Goal: Task Accomplishment & Management: Manage account settings

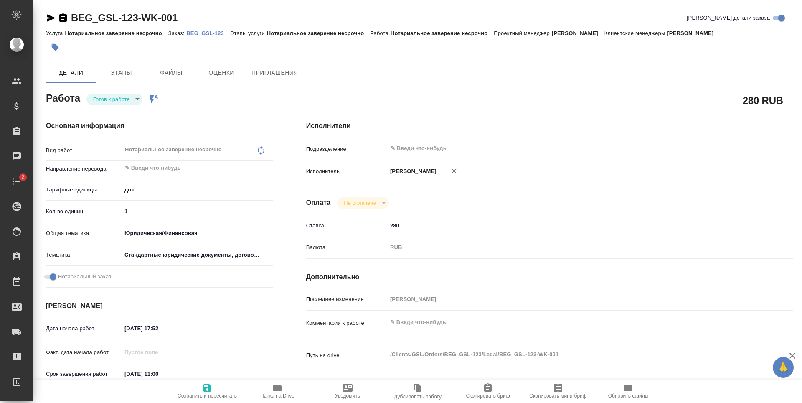
type textarea "x"
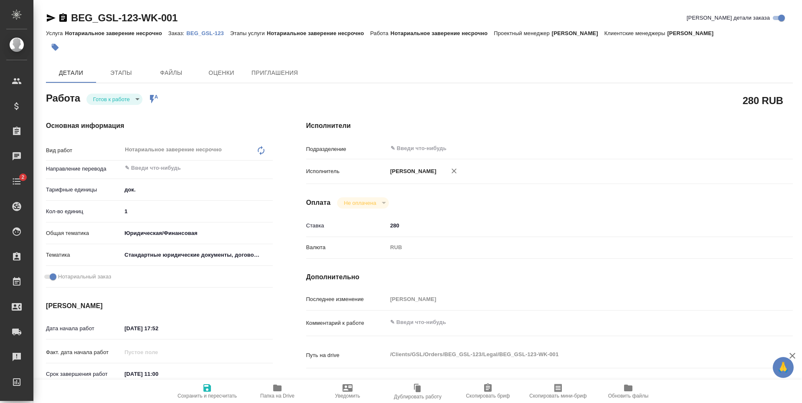
type textarea "x"
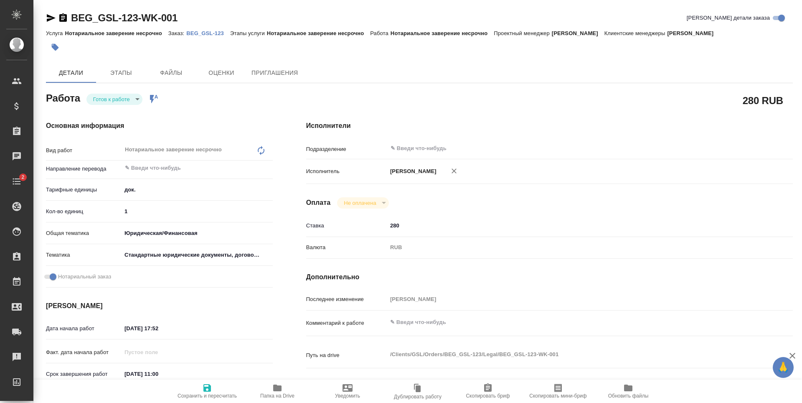
type textarea "x"
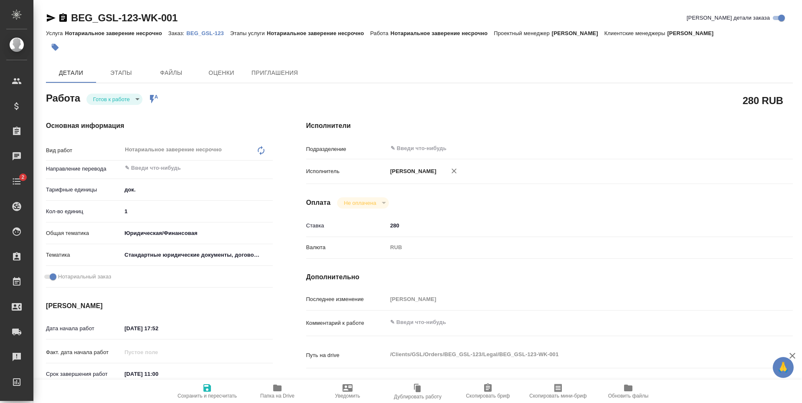
type textarea "x"
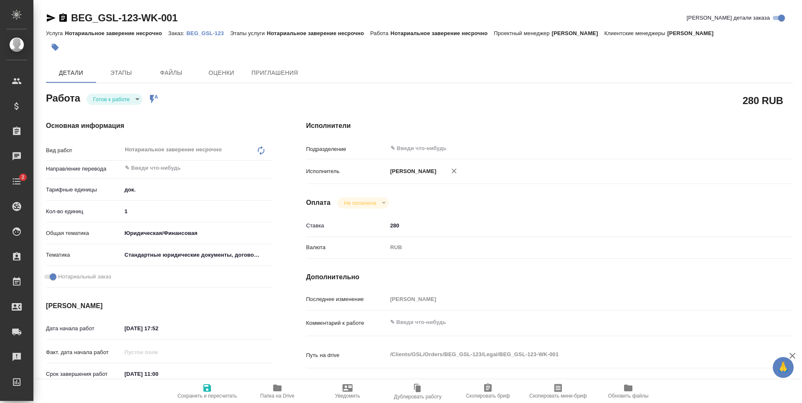
type textarea "x"
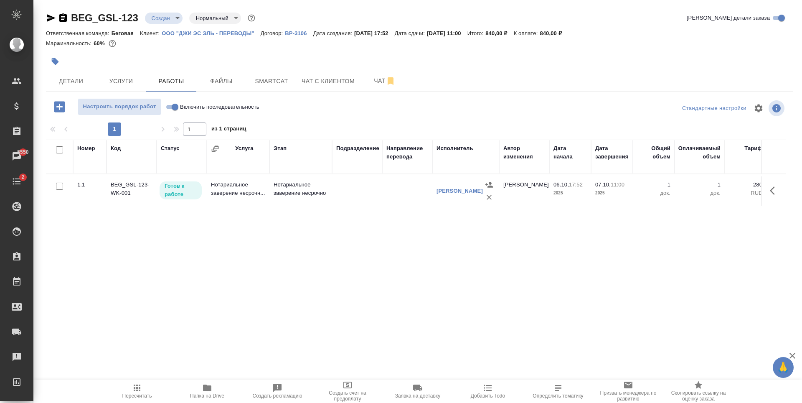
click at [156, 22] on body "🙏 .cls-1 fill:#fff; AWATERA Antonova Kristina Клиенты Спецификации Заказы 5550 …" at bounding box center [401, 201] width 802 height 403
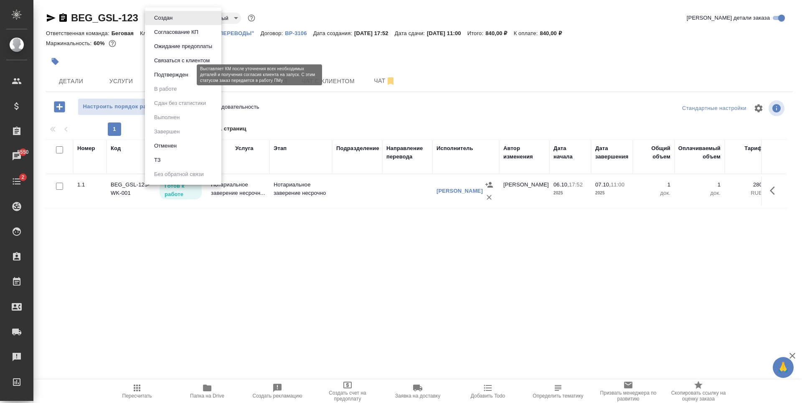
click at [172, 74] on button "Подтвержден" at bounding box center [171, 74] width 39 height 9
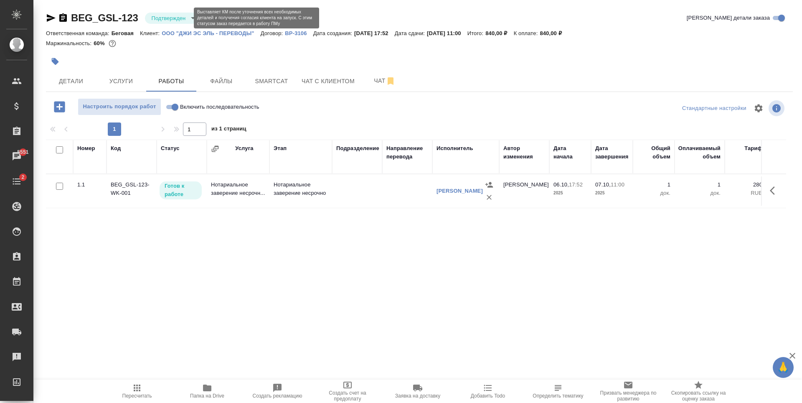
click at [184, 18] on body "🙏 .cls-1 fill:#fff; AWATERA Antonova Kristina Клиенты Спецификации Заказы 5551 …" at bounding box center [401, 201] width 802 height 403
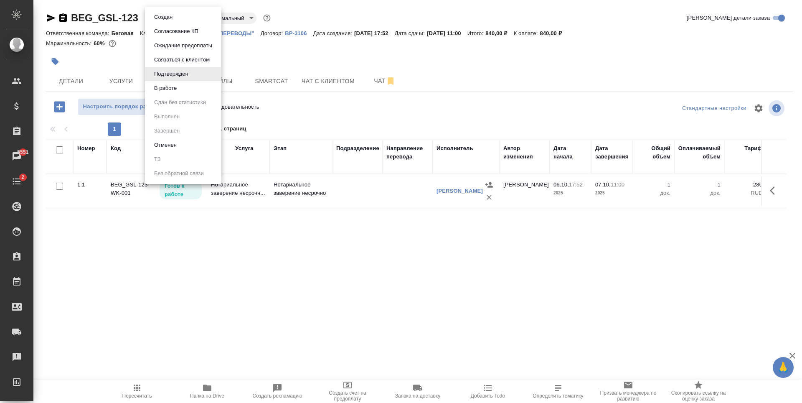
click at [189, 91] on li "В работе" at bounding box center [183, 88] width 76 height 14
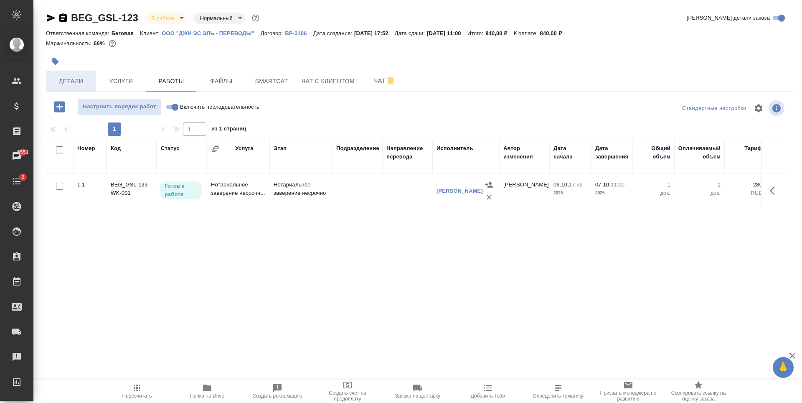
click at [82, 71] on button "Детали" at bounding box center [71, 81] width 50 height 21
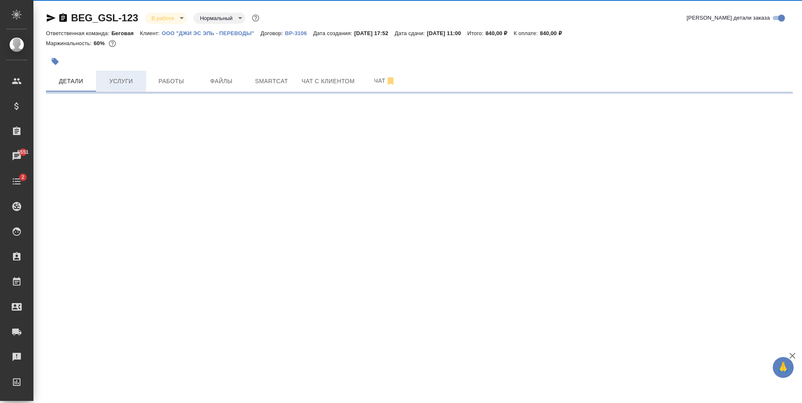
select select "RU"
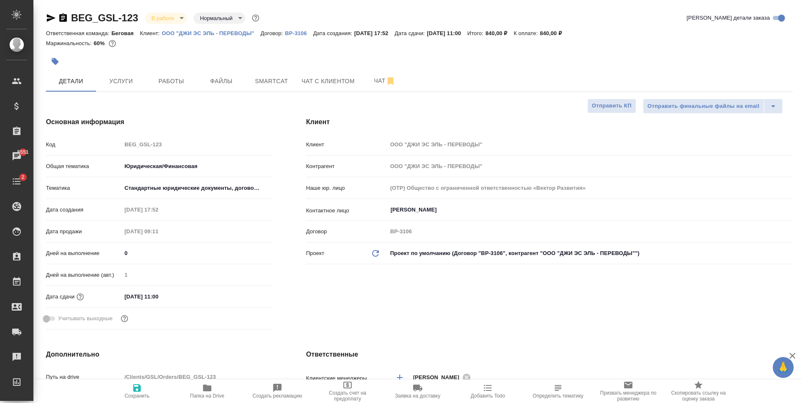
type textarea "x"
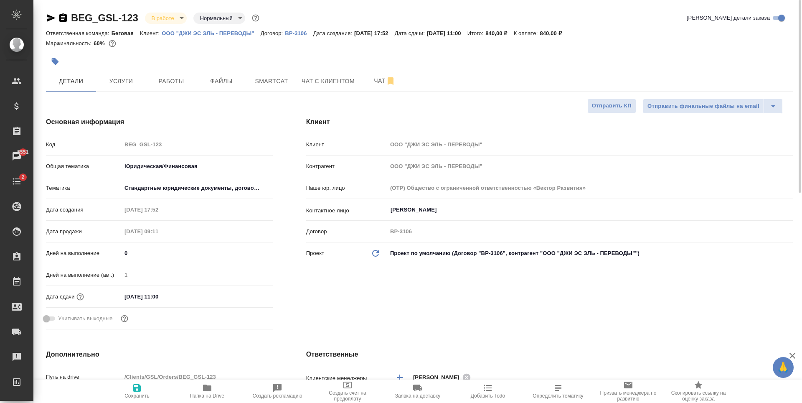
type textarea "x"
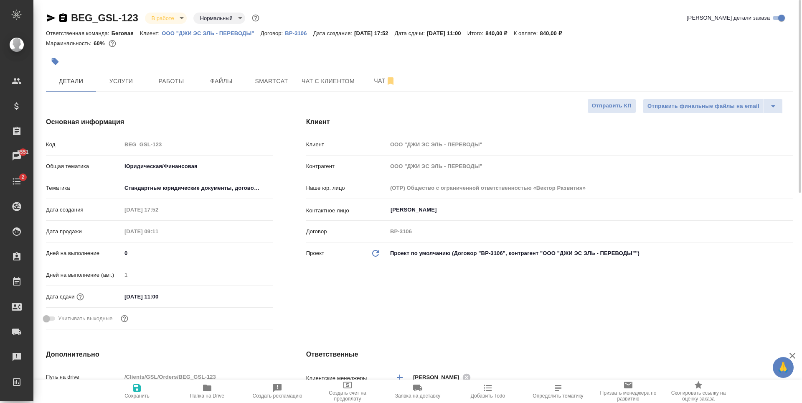
type textarea "x"
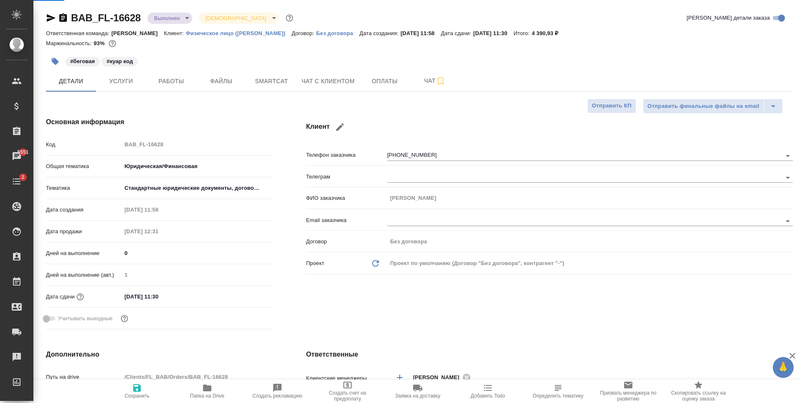
select select "RU"
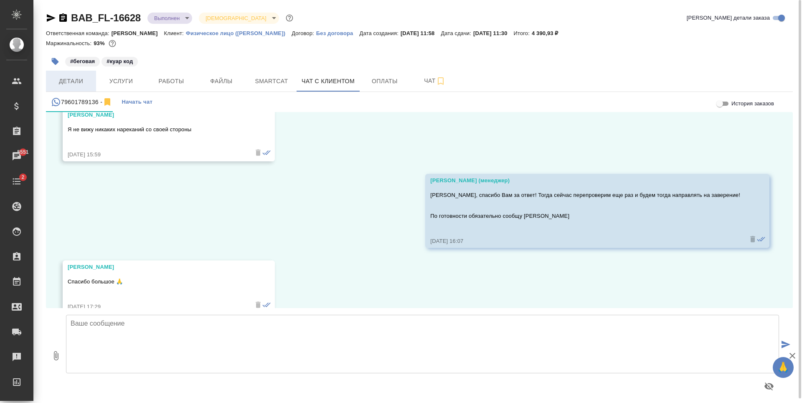
scroll to position [656, 0]
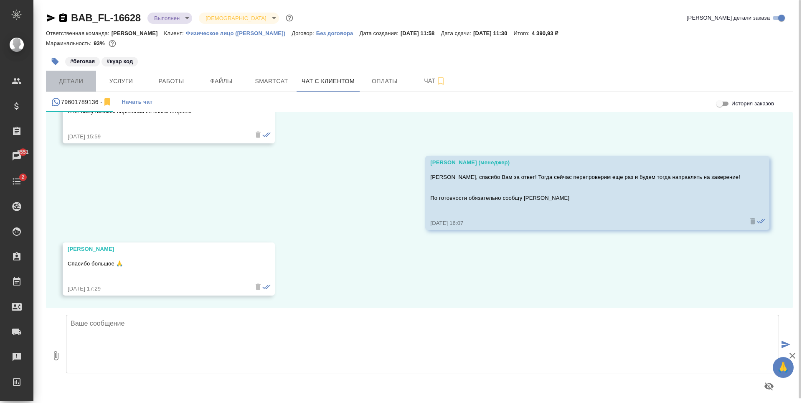
click at [79, 84] on span "Детали" at bounding box center [71, 81] width 40 height 10
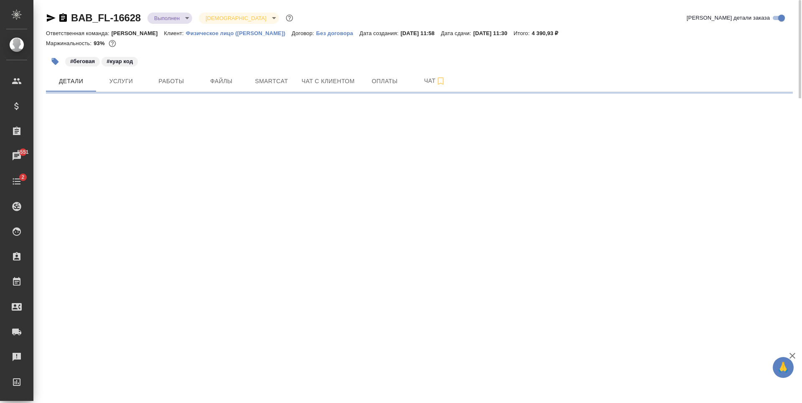
select select "RU"
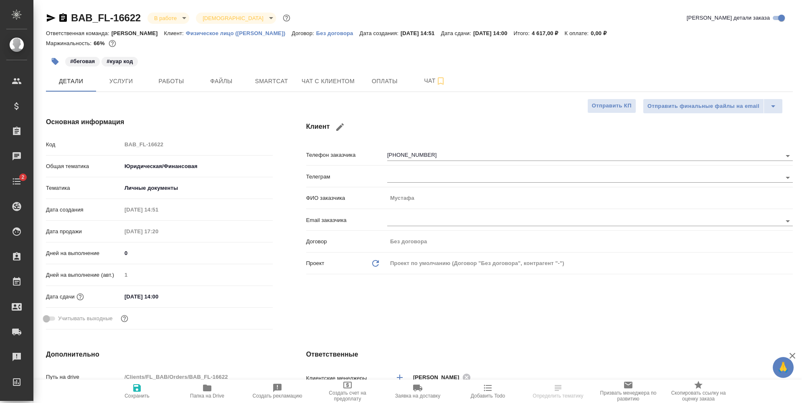
type textarea "x"
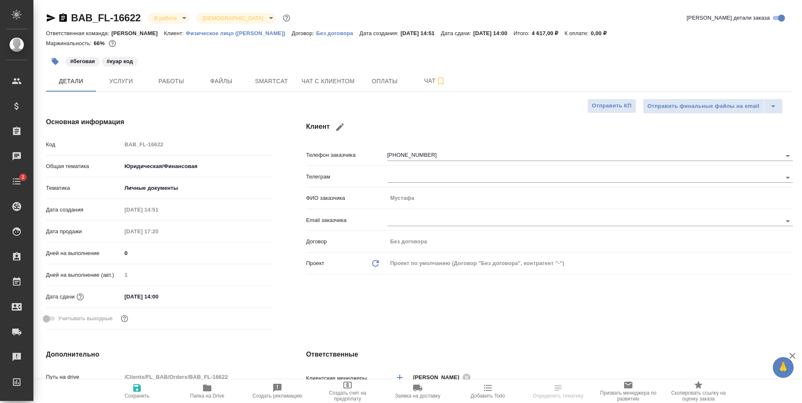
type textarea "x"
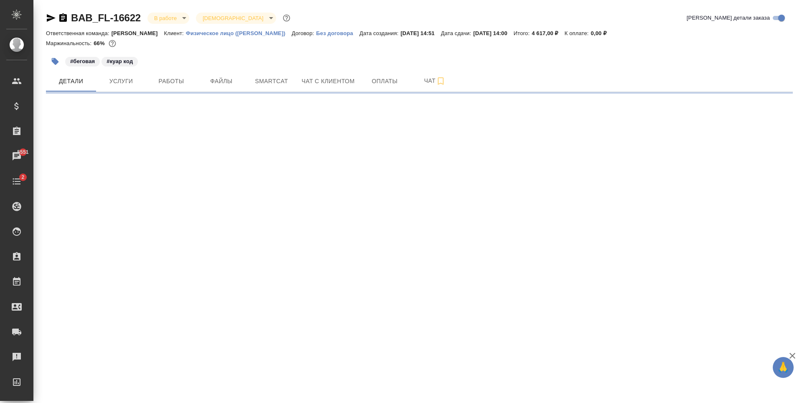
select select "RU"
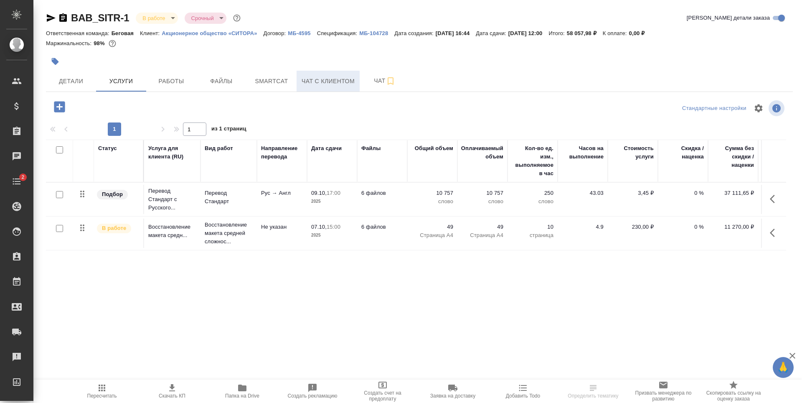
click at [336, 77] on span "Чат с клиентом" at bounding box center [327, 81] width 53 height 10
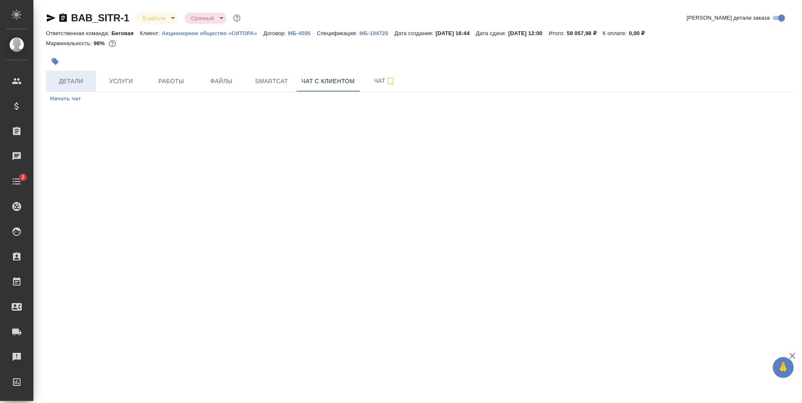
click at [83, 81] on span "Детали" at bounding box center [71, 81] width 40 height 10
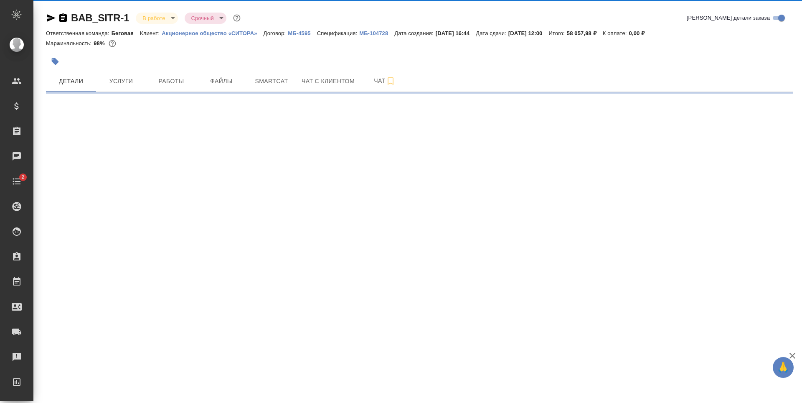
select select "RU"
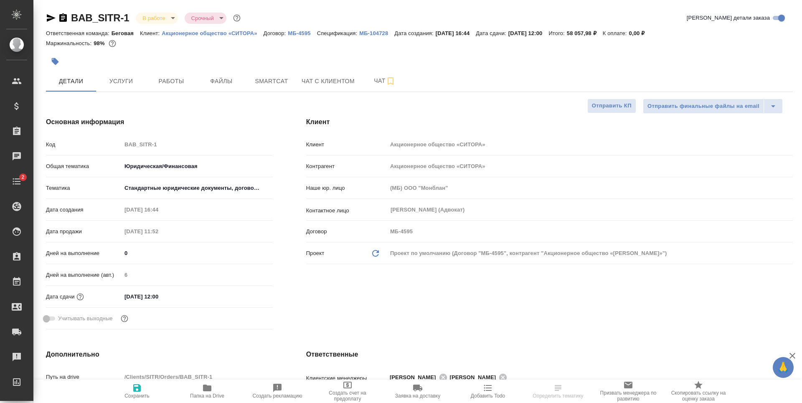
type textarea "x"
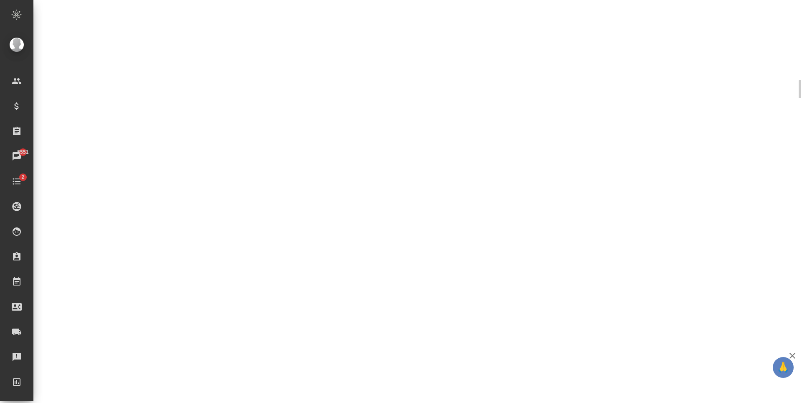
select select "RU"
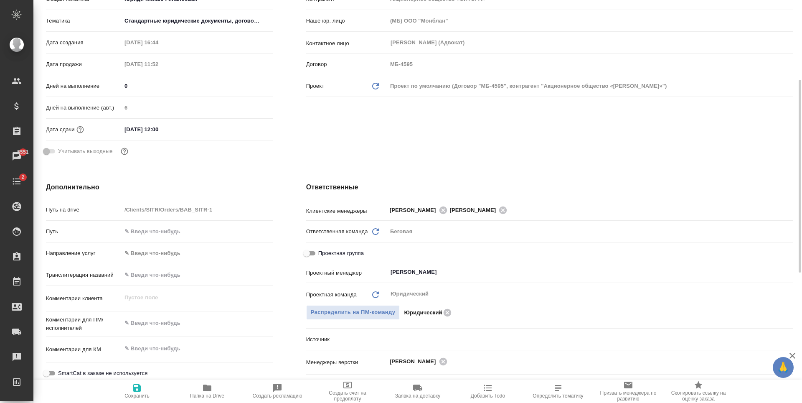
type textarea "x"
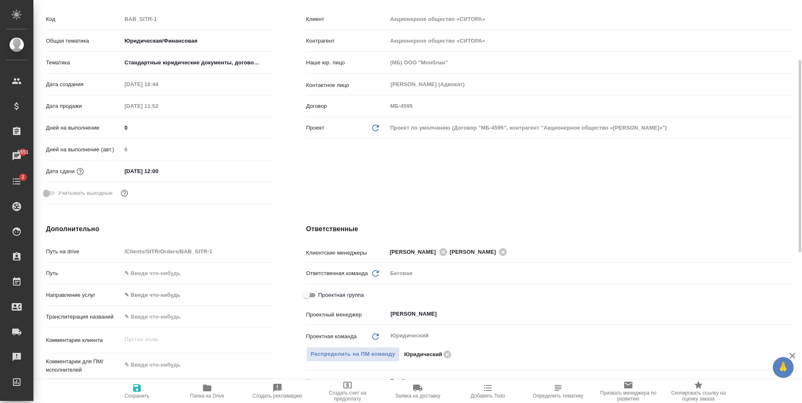
scroll to position [0, 0]
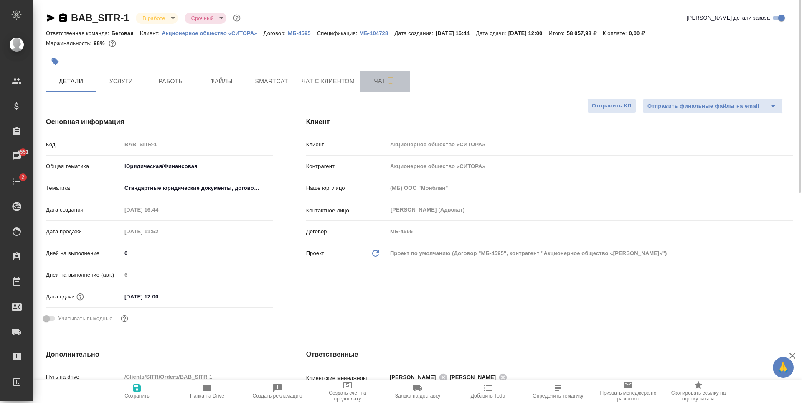
click at [378, 83] on span "Чат" at bounding box center [385, 81] width 40 height 10
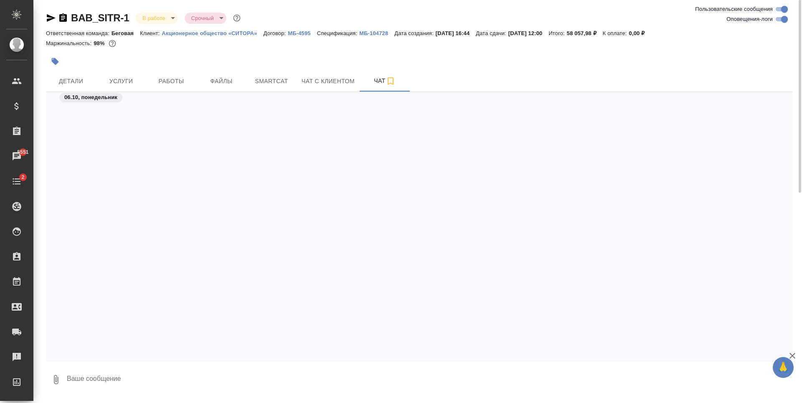
scroll to position [723, 0]
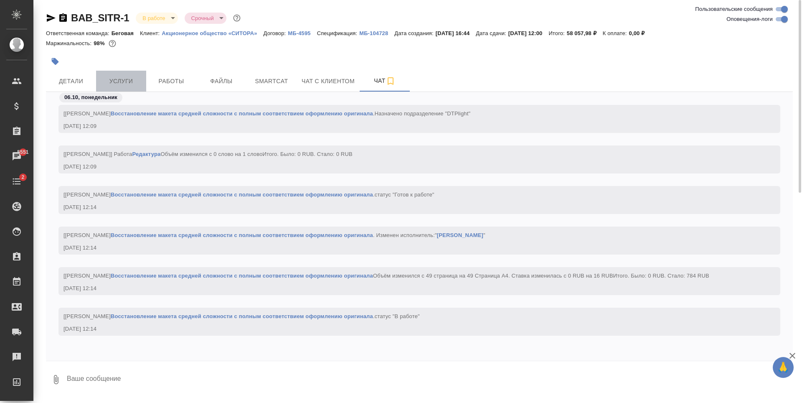
click at [128, 79] on span "Услуги" at bounding box center [121, 81] width 40 height 10
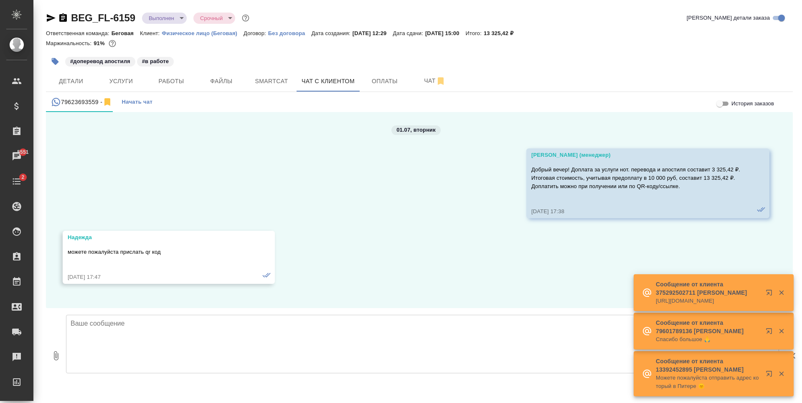
scroll to position [2561, 0]
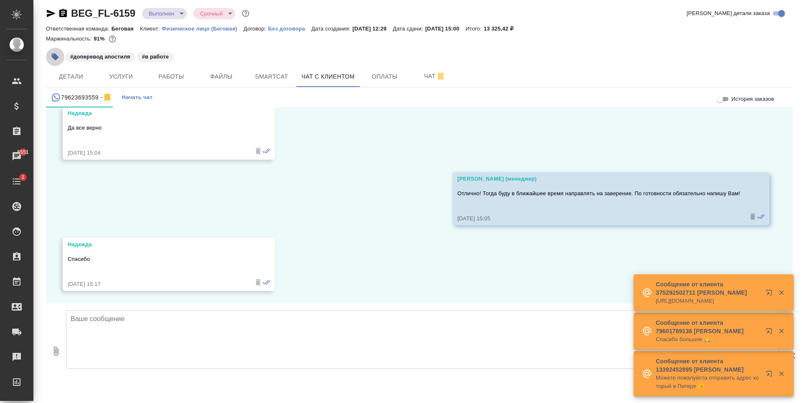
click at [54, 55] on icon "button" at bounding box center [55, 56] width 7 height 7
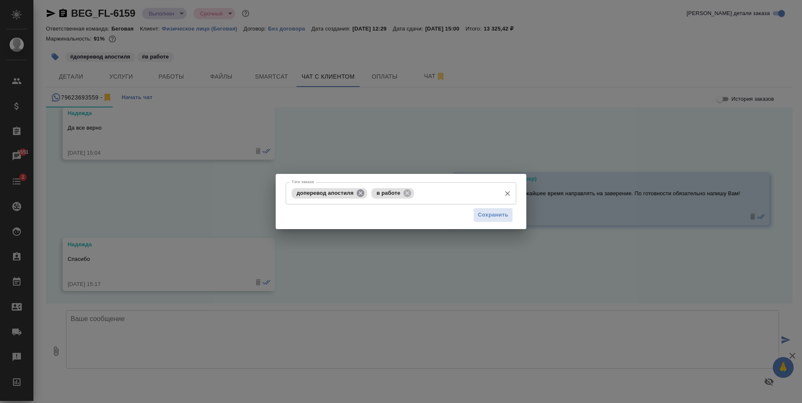
click at [362, 191] on icon at bounding box center [360, 192] width 9 height 9
click at [465, 194] on input "Тэги заказа" at bounding box center [416, 193] width 160 height 14
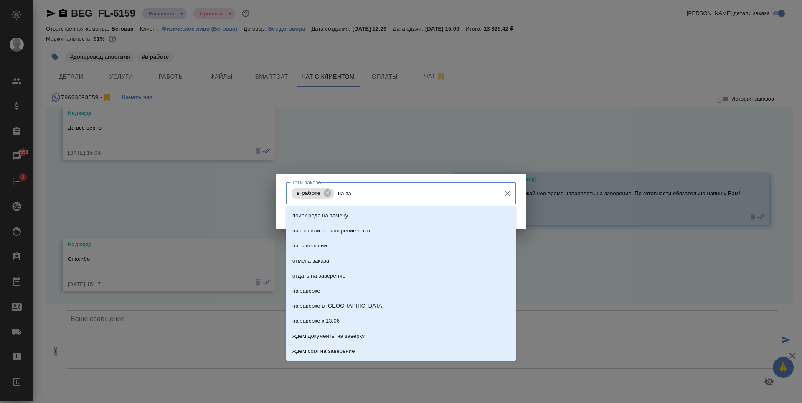
type input "на зав"
click at [371, 232] on li "на заверении" at bounding box center [401, 230] width 231 height 15
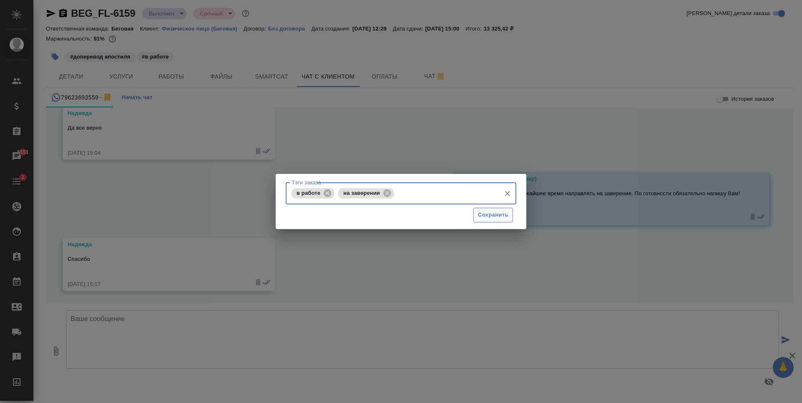
click at [500, 215] on span "Сохранить" at bounding box center [493, 215] width 30 height 10
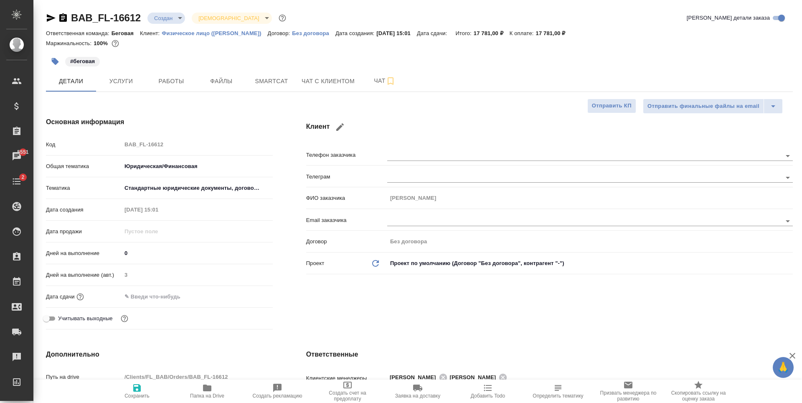
select select "RU"
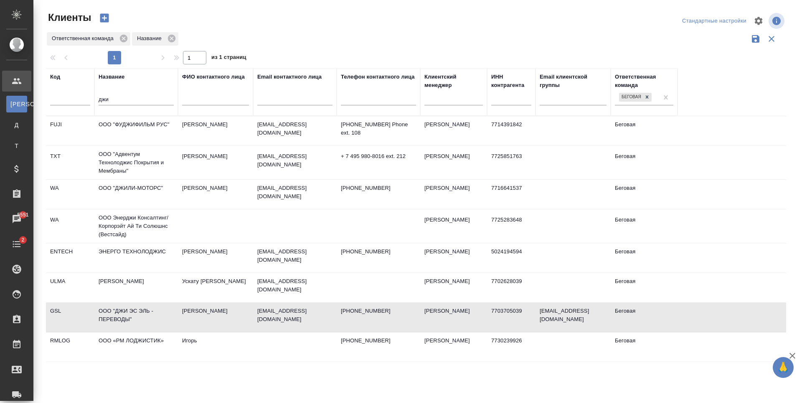
select select "RU"
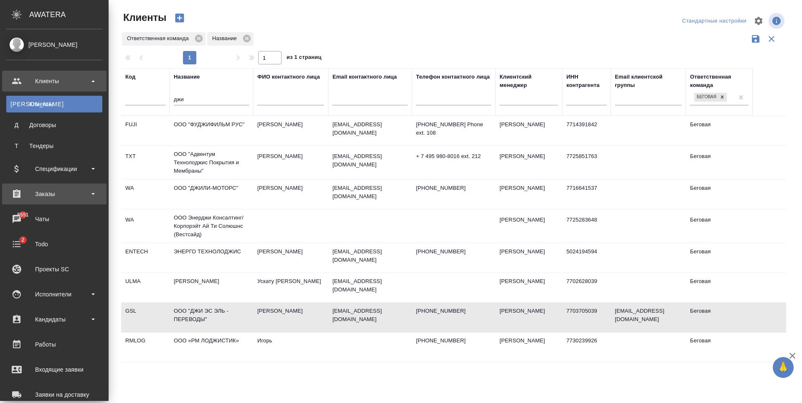
click at [57, 193] on div "Заказы" at bounding box center [54, 193] width 96 height 13
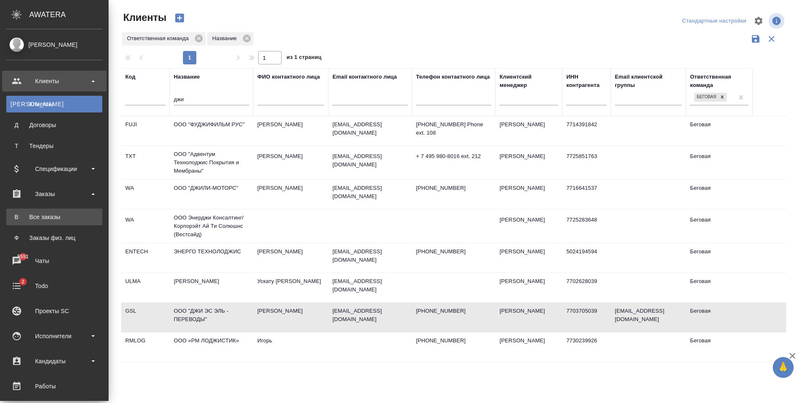
click at [57, 218] on div "Все заказы" at bounding box center [54, 217] width 88 height 8
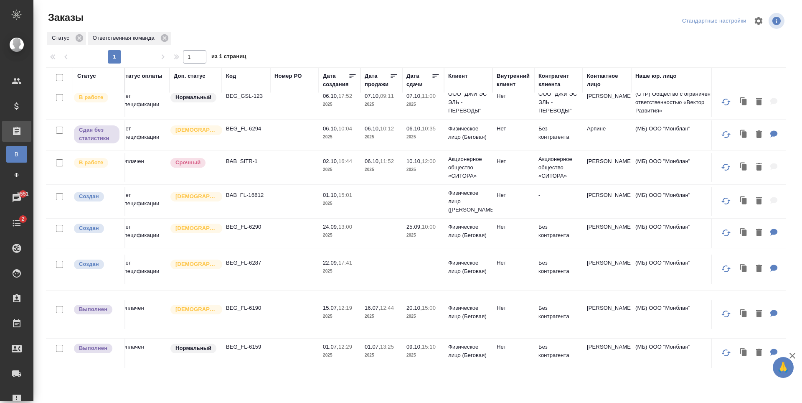
scroll to position [17, 0]
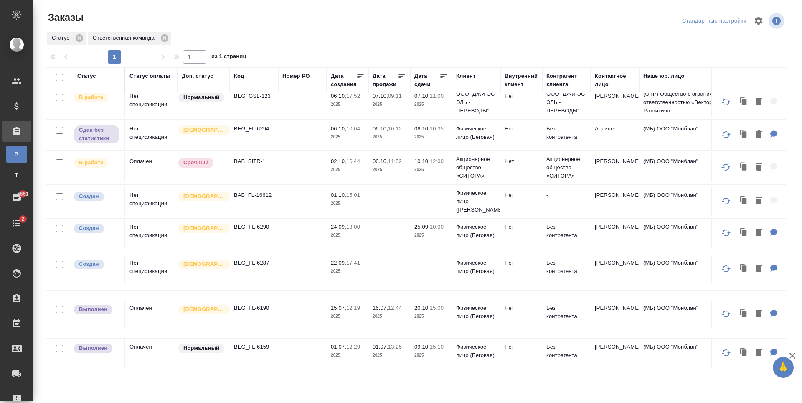
click at [303, 266] on td at bounding box center [302, 268] width 48 height 29
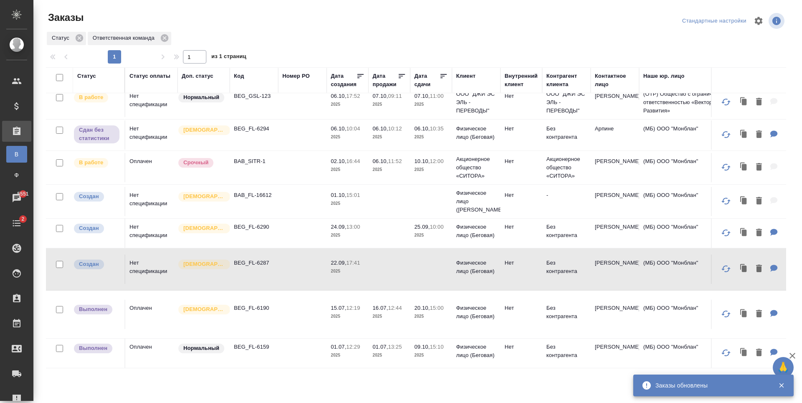
click at [307, 303] on td at bounding box center [302, 313] width 48 height 29
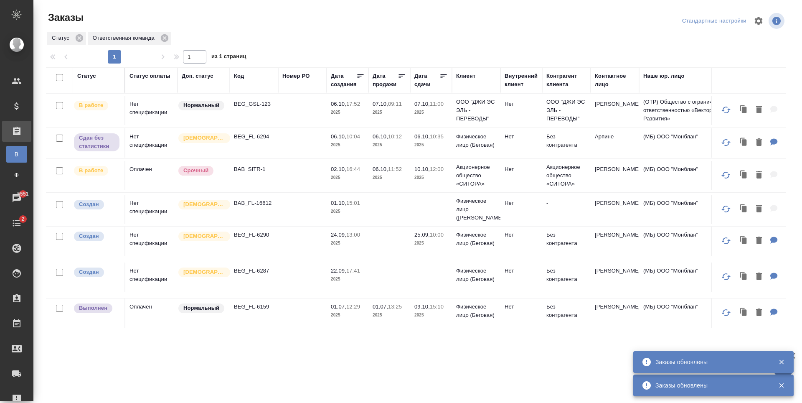
scroll to position [0, 0]
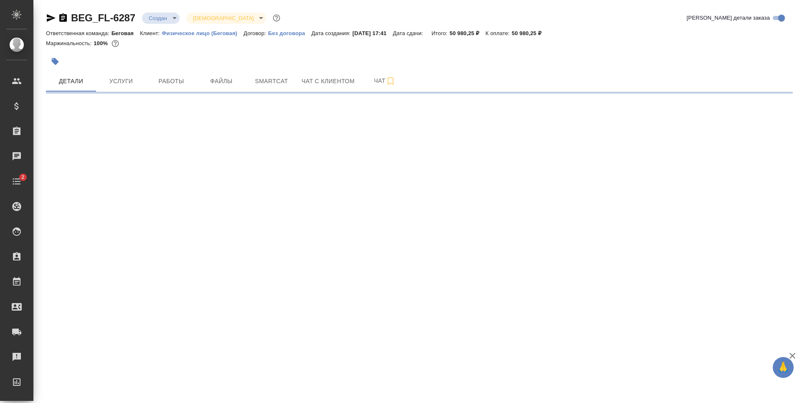
select select "RU"
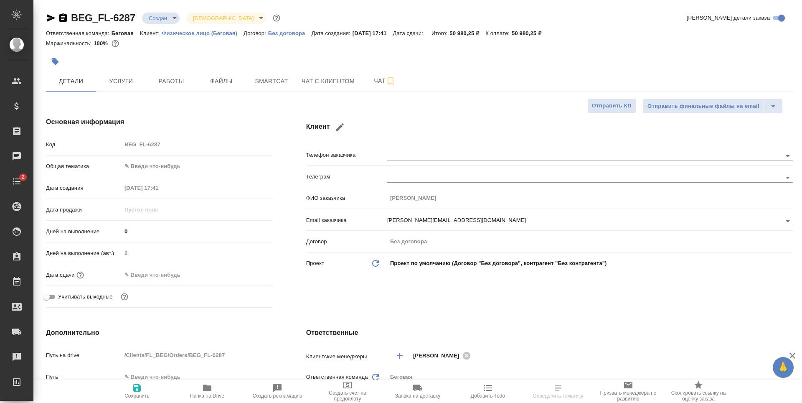
type textarea "x"
click at [170, 19] on body "🙏 .cls-1 fill:#fff; AWATERA [PERSON_NAME] Спецификации Заказы Чаты 2 Todo Проек…" at bounding box center [401, 201] width 802 height 403
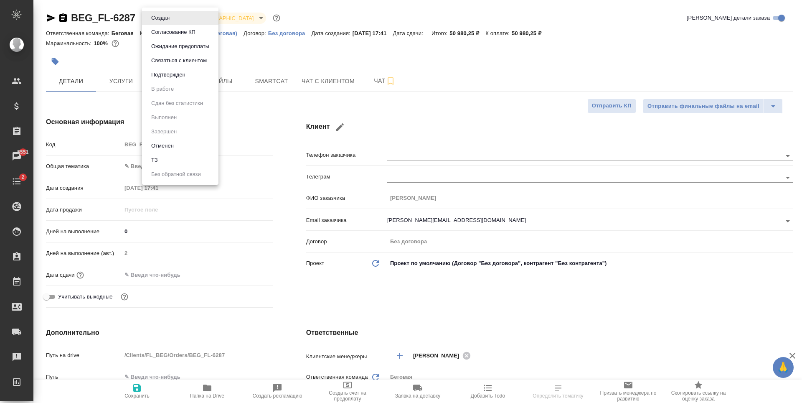
click at [317, 62] on div at bounding box center [401, 201] width 802 height 403
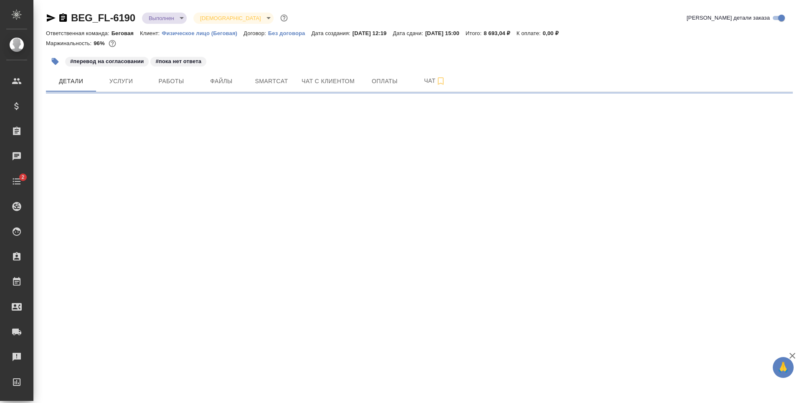
select select "RU"
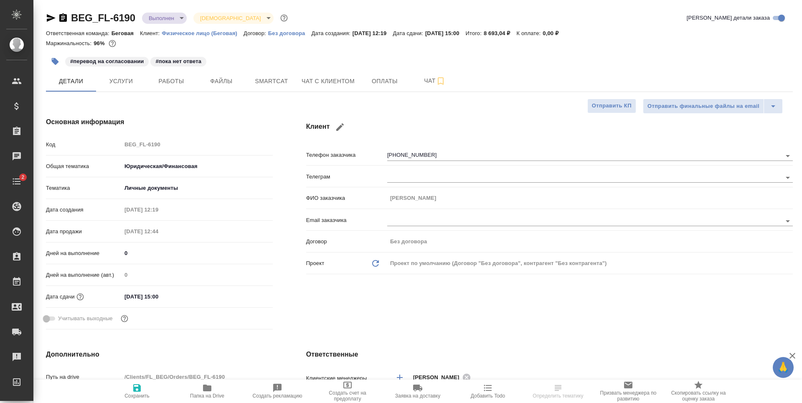
type textarea "x"
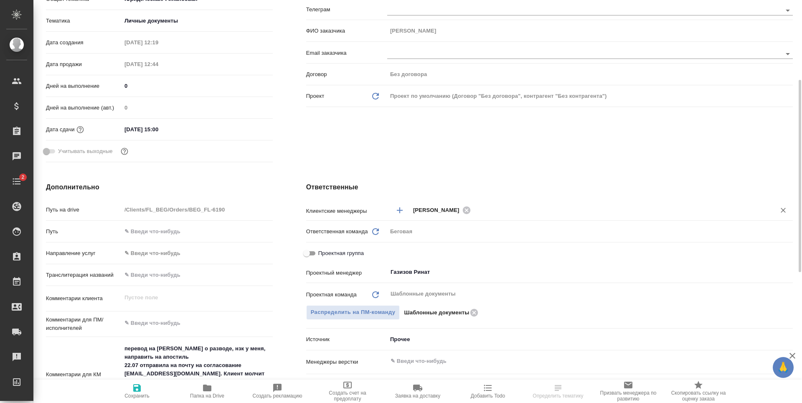
click at [403, 208] on icon "Добавить менеджера" at bounding box center [400, 210] width 10 height 10
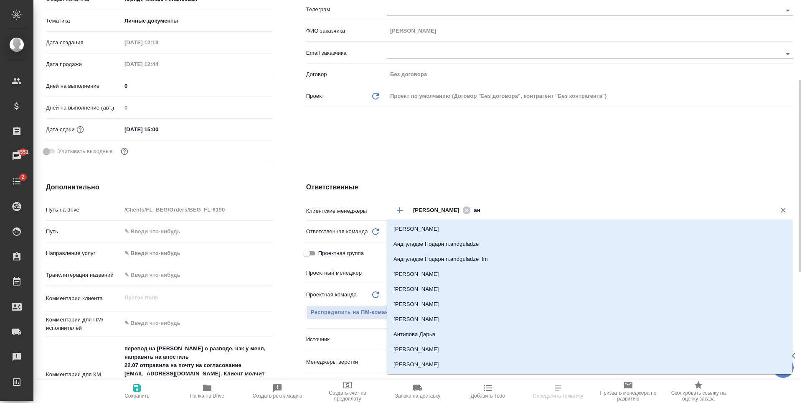
type input "ант"
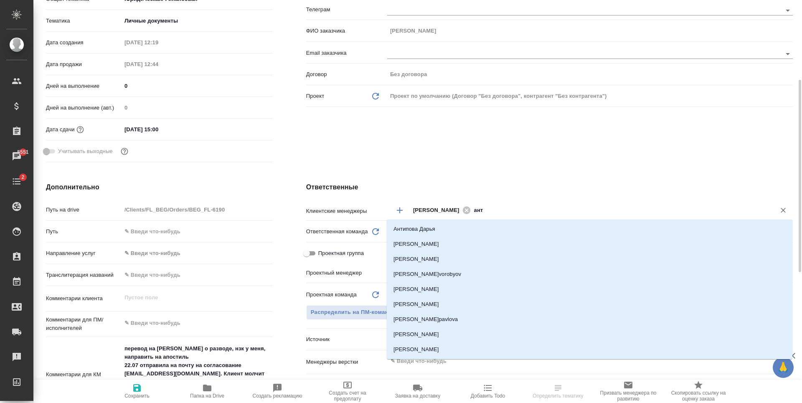
click at [438, 244] on li "[PERSON_NAME]" at bounding box center [589, 243] width 405 height 15
type textarea "x"
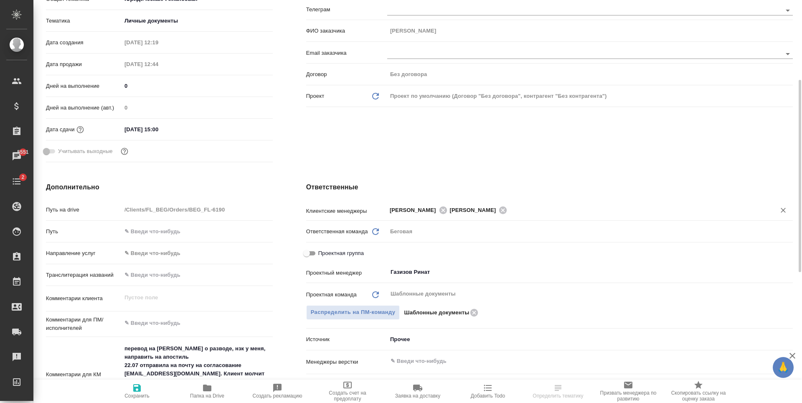
click at [151, 385] on span "Сохранить" at bounding box center [137, 391] width 60 height 16
type textarea "x"
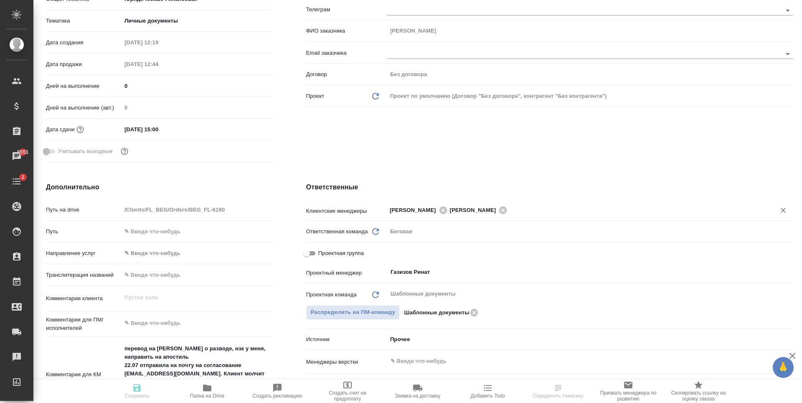
type textarea "x"
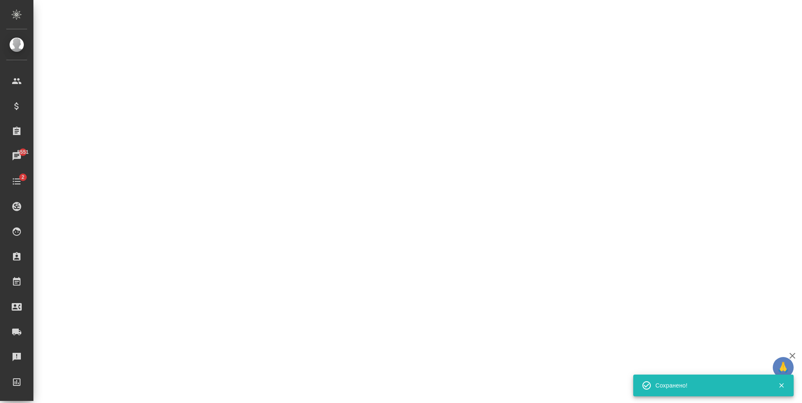
select select "RU"
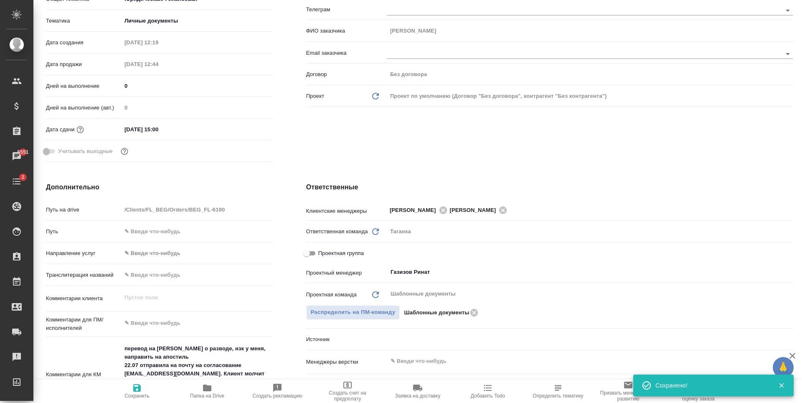
type textarea "x"
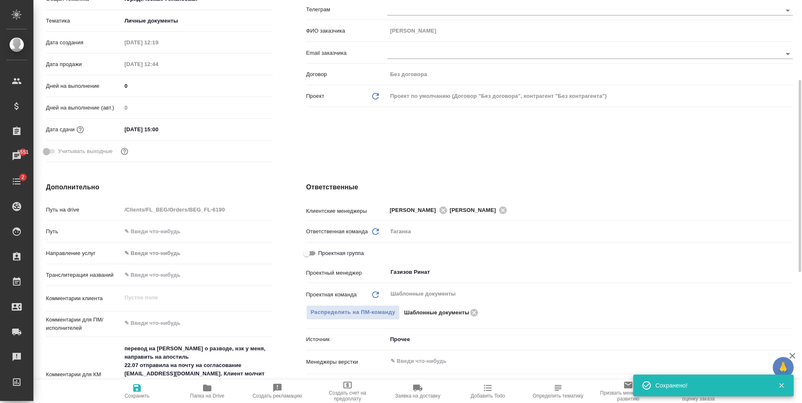
type textarea "x"
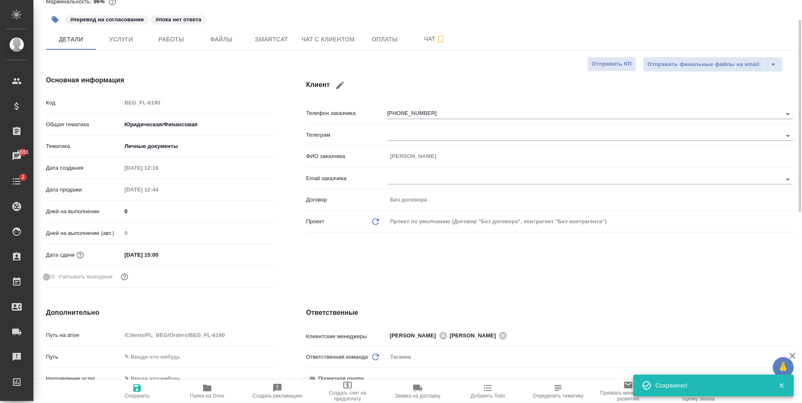
scroll to position [0, 0]
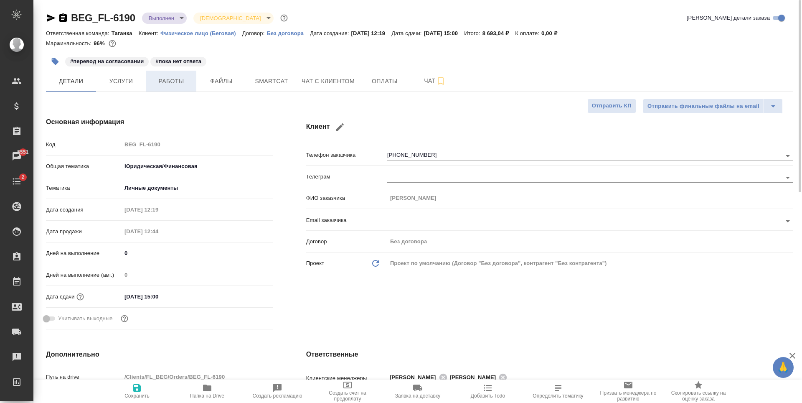
click at [173, 79] on span "Работы" at bounding box center [171, 81] width 40 height 10
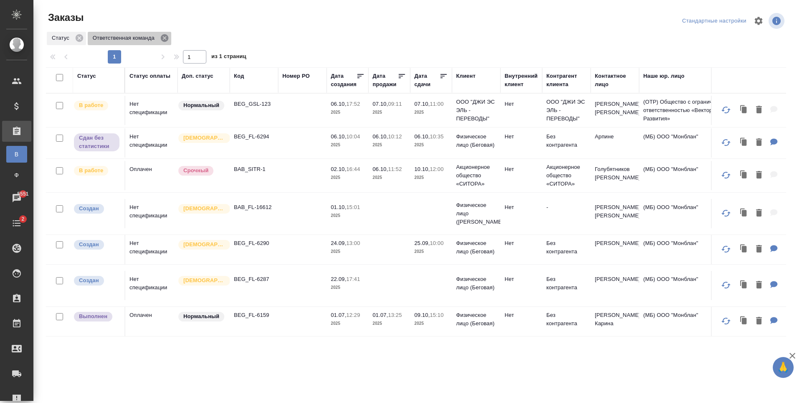
click at [160, 36] on icon at bounding box center [164, 37] width 9 height 9
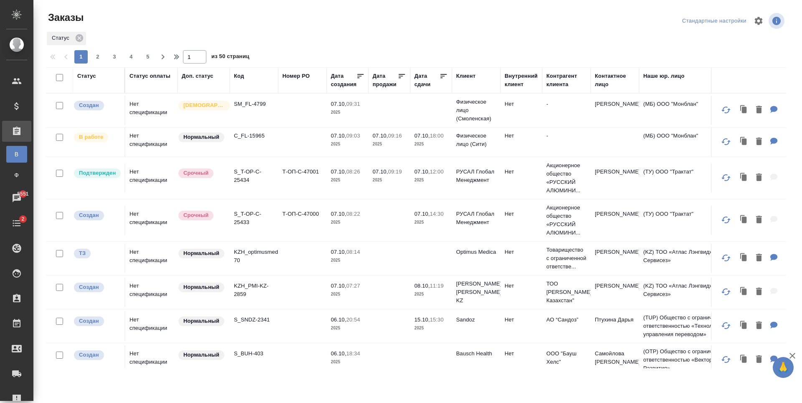
click at [605, 80] on div "Контактное лицо" at bounding box center [615, 80] width 40 height 17
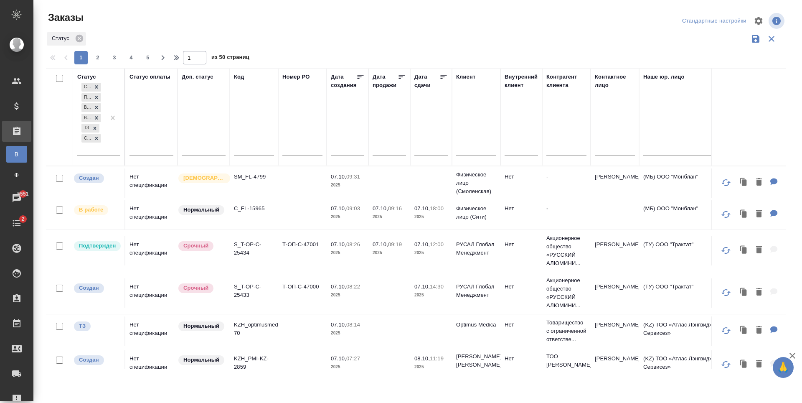
click at [609, 149] on input "text" at bounding box center [615, 149] width 40 height 10
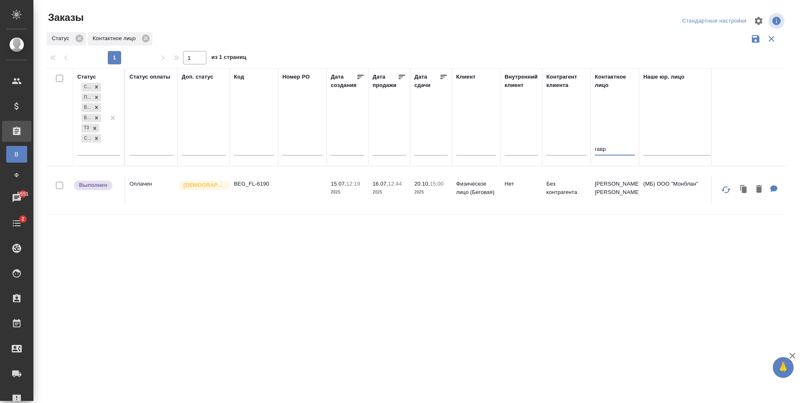
type input "гавр"
click at [284, 201] on td at bounding box center [302, 189] width 48 height 29
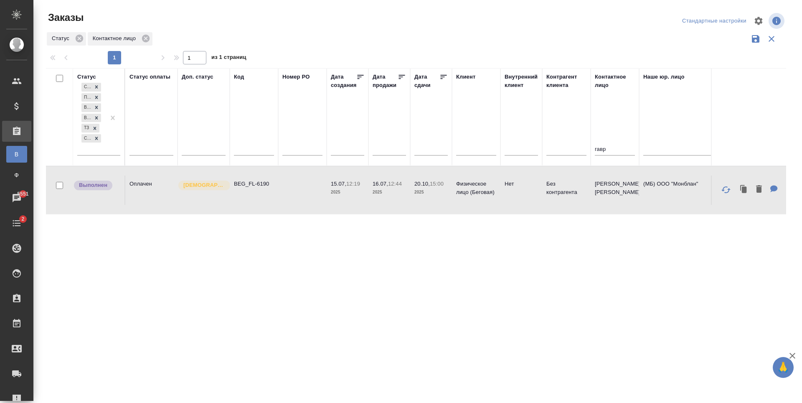
click at [284, 201] on td at bounding box center [302, 189] width 48 height 29
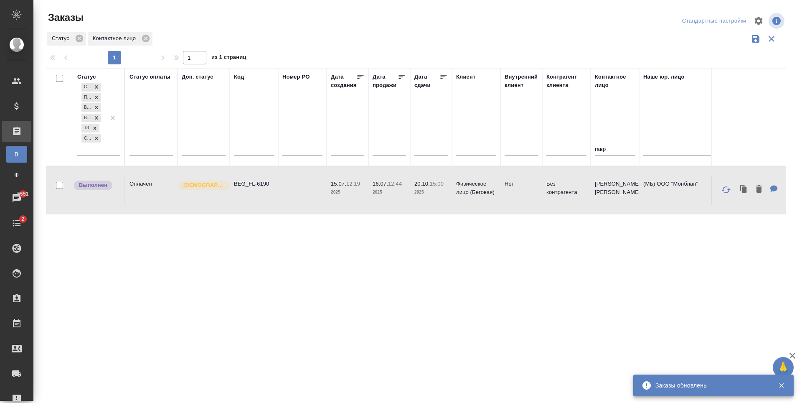
click at [591, 148] on th "Контактное лицо гавр" at bounding box center [614, 117] width 48 height 98
click at [598, 148] on input "гавр" at bounding box center [615, 149] width 40 height 10
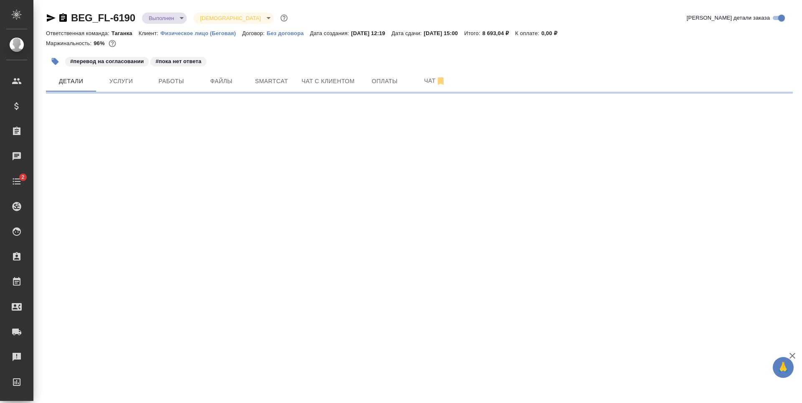
select select "RU"
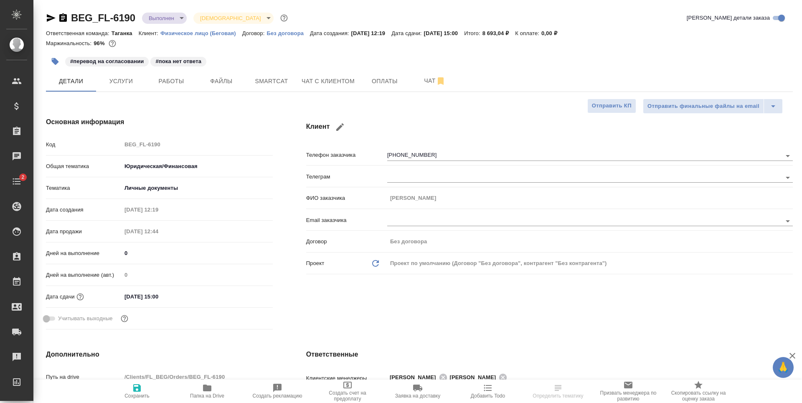
type textarea "x"
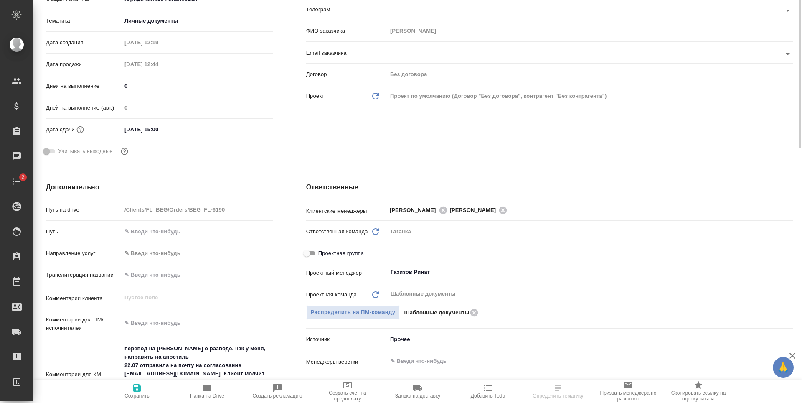
scroll to position [251, 0]
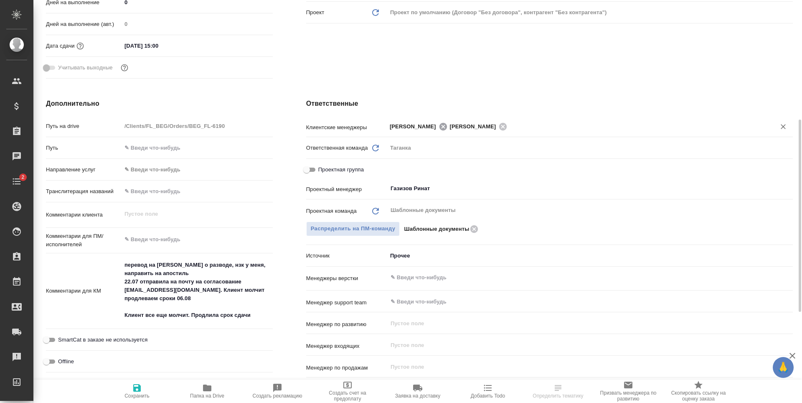
click at [446, 124] on icon at bounding box center [443, 126] width 8 height 8
type textarea "x"
click at [141, 385] on icon "button" at bounding box center [137, 388] width 8 height 8
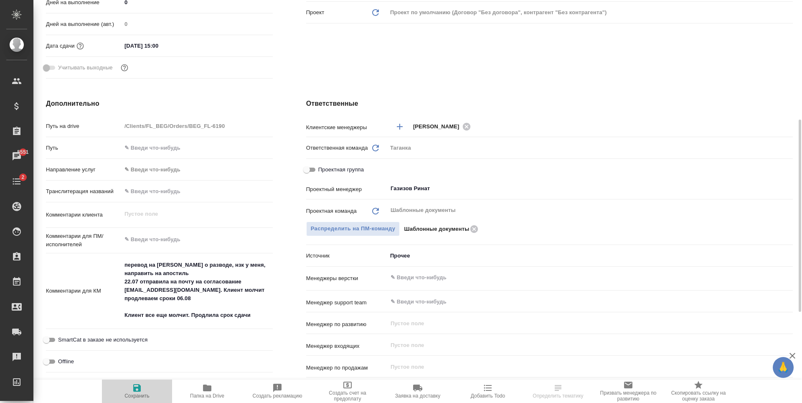
type textarea "x"
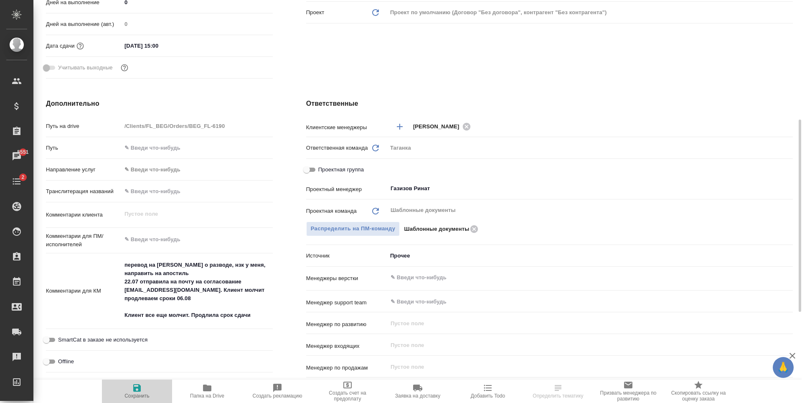
type textarea "x"
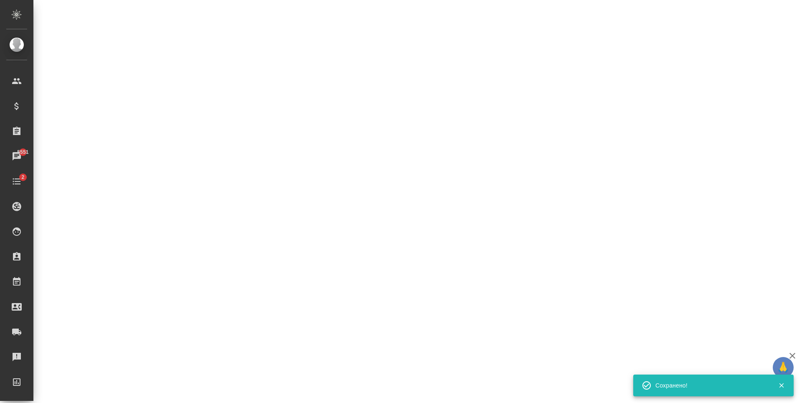
select select "RU"
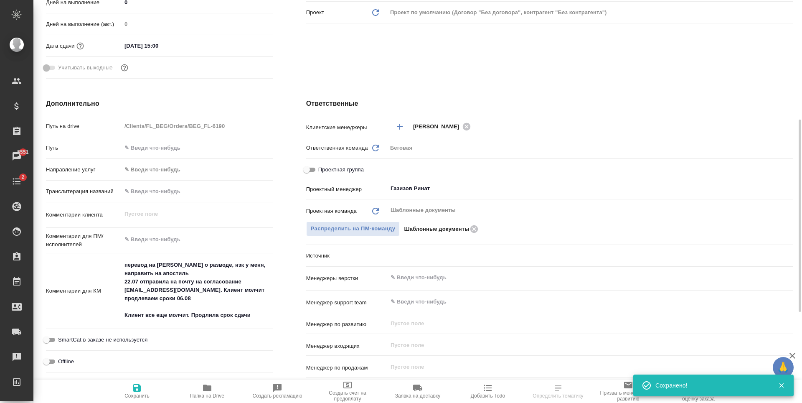
type textarea "x"
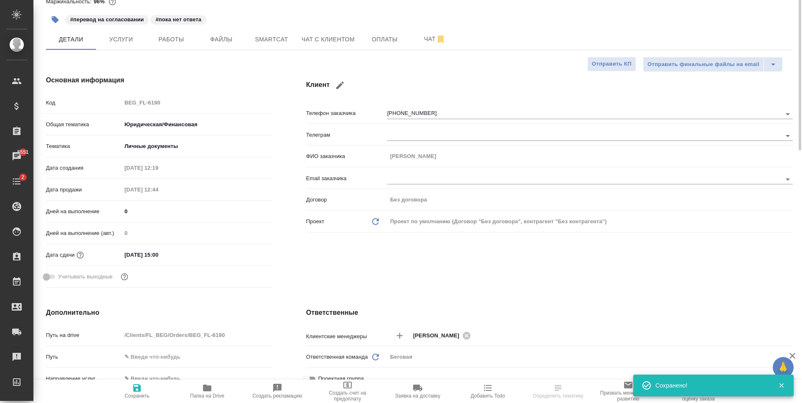
scroll to position [0, 0]
